Goal: Transaction & Acquisition: Purchase product/service

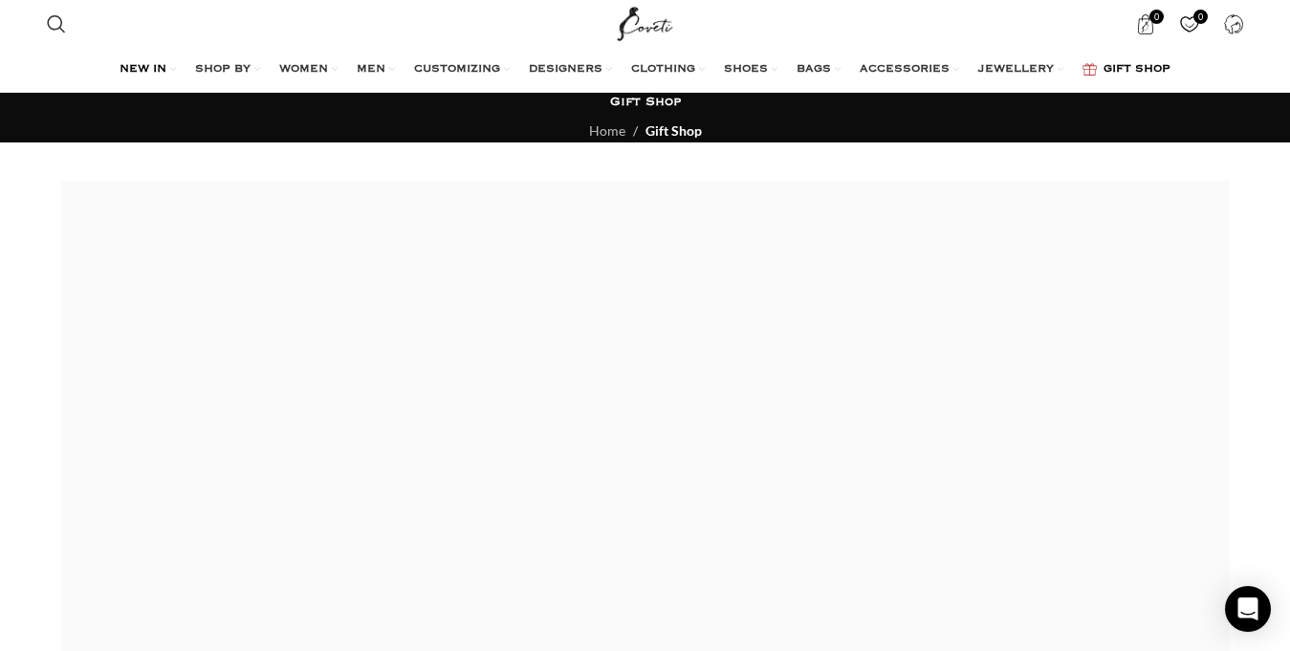
click at [765, 26] on div "0 items $ 0 0 Wishlist Login / Register" at bounding box center [969, 24] width 566 height 48
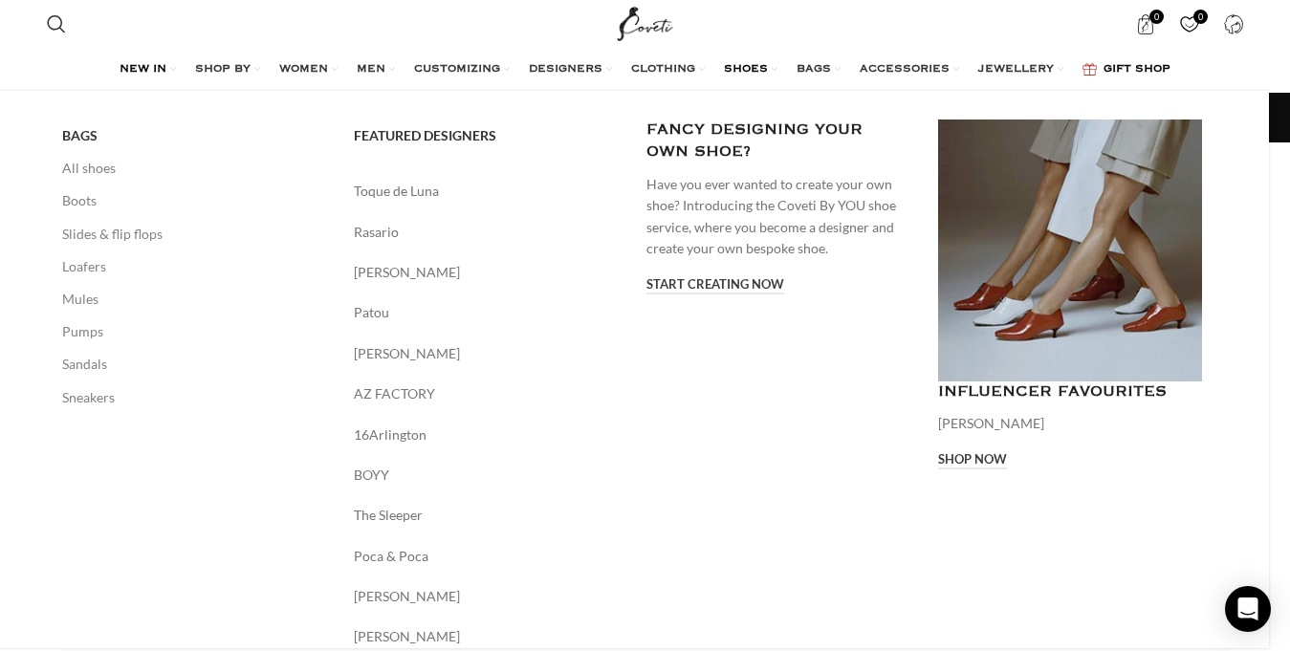
click at [768, 68] on span "SHOES" at bounding box center [746, 69] width 44 height 15
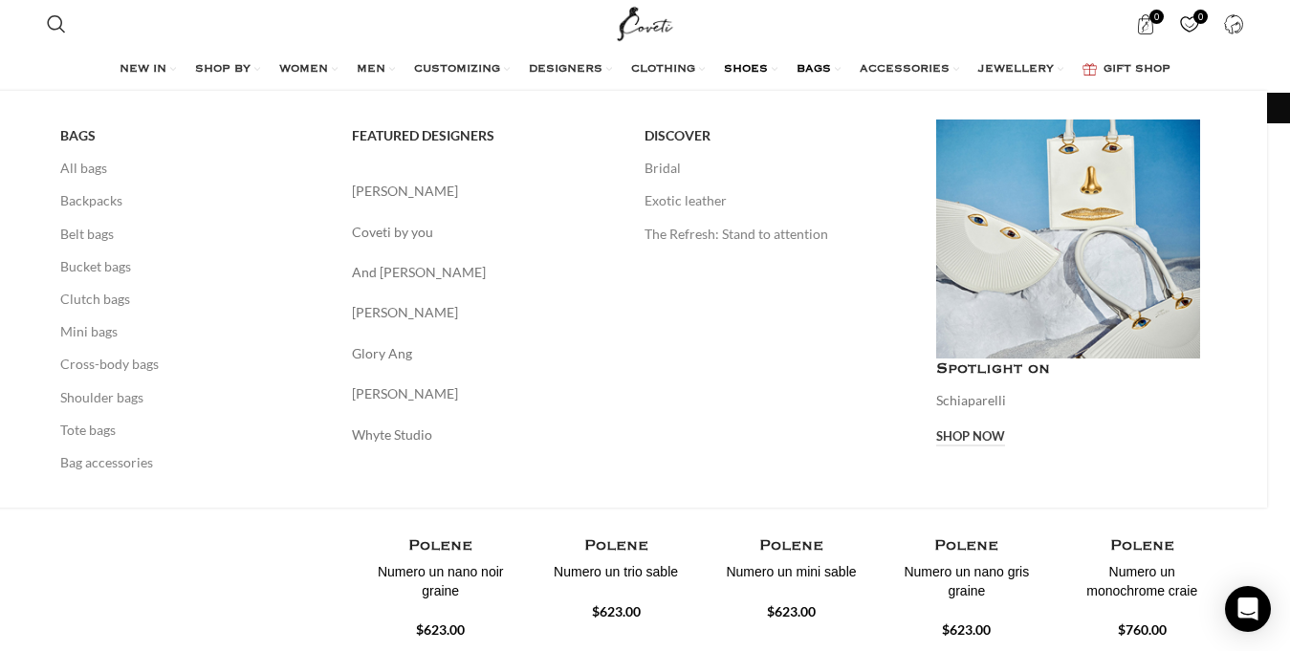
click at [814, 63] on span "BAGS" at bounding box center [813, 69] width 34 height 15
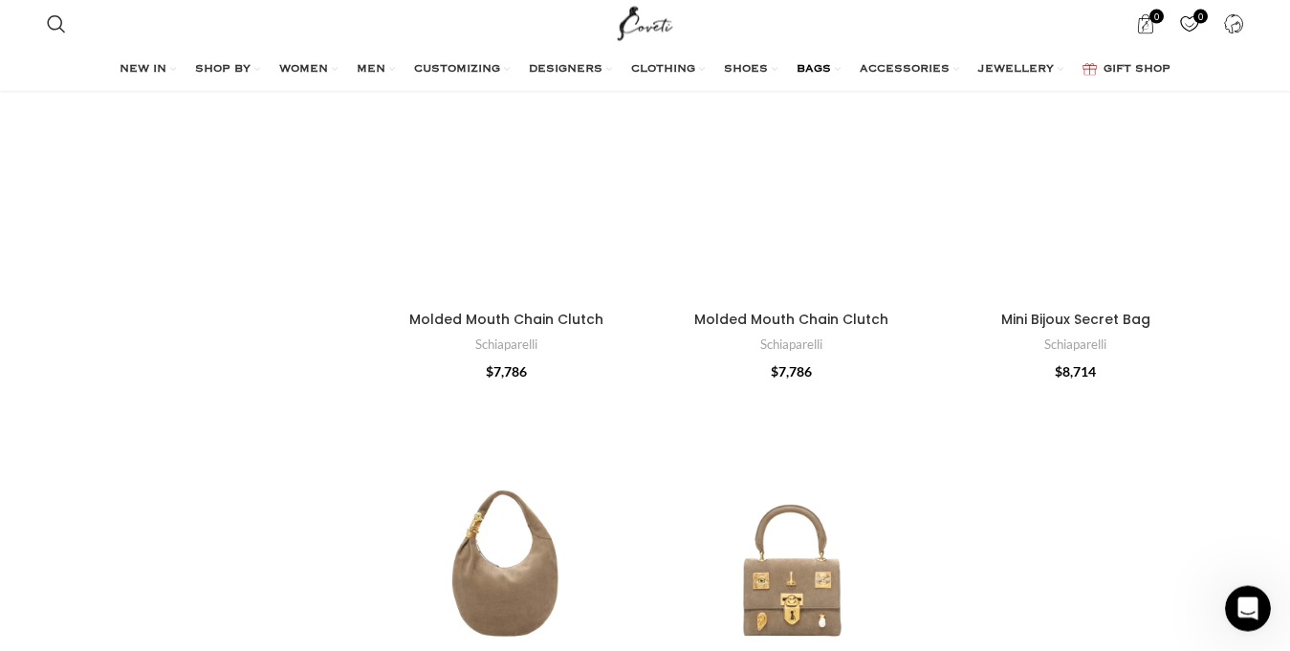
scroll to position [1902, 0]
